Goal: Navigation & Orientation: Find specific page/section

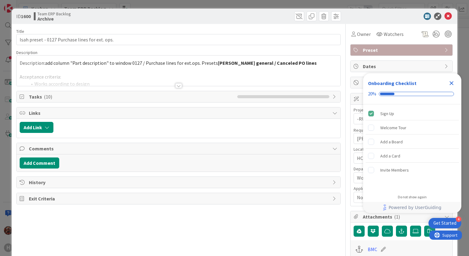
click at [176, 85] on div at bounding box center [178, 85] width 7 height 5
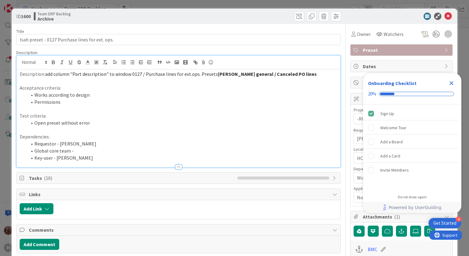
click at [452, 82] on icon "Close Checklist" at bounding box center [452, 83] width 4 height 4
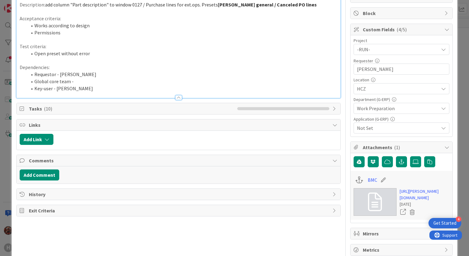
scroll to position [100, 0]
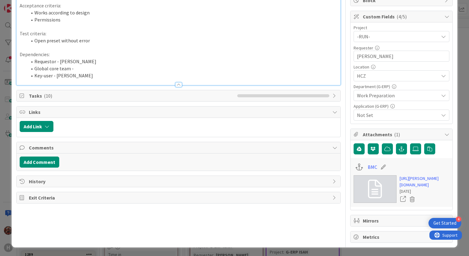
click at [77, 178] on span "History" at bounding box center [179, 181] width 301 height 7
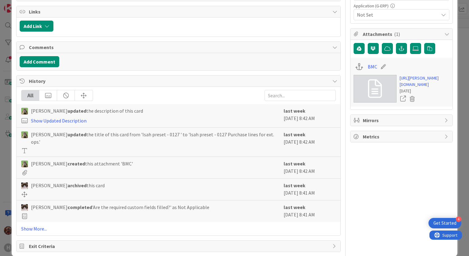
scroll to position [183, 0]
click at [45, 225] on link "Show More..." at bounding box center [178, 228] width 315 height 7
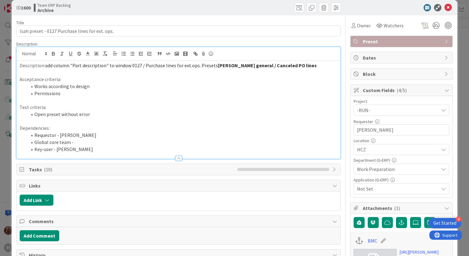
scroll to position [6, 0]
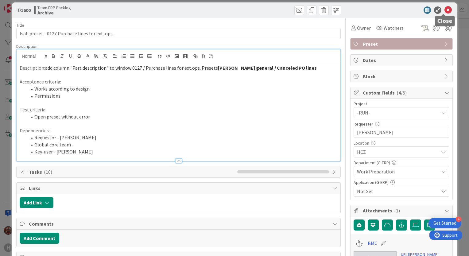
click at [444, 9] on icon at bounding box center [447, 9] width 7 height 7
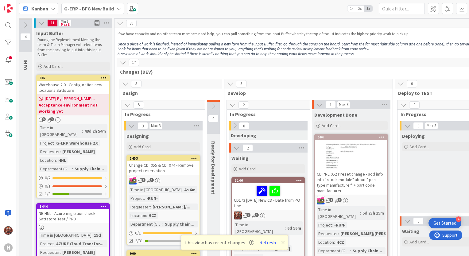
scroll to position [518, 0]
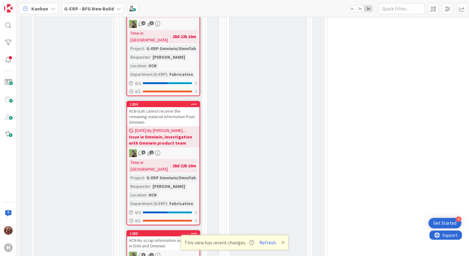
scroll to position [1987, 0]
